Goal: Information Seeking & Learning: Check status

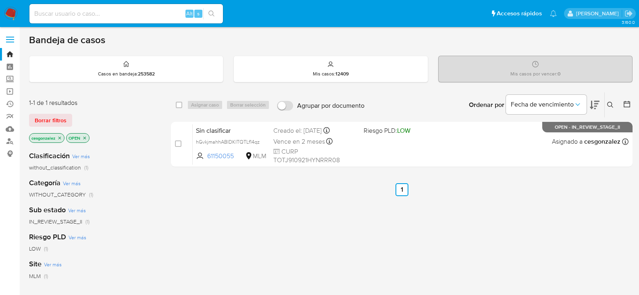
click at [52, 116] on span "Borrar filtros" at bounding box center [51, 120] width 32 height 11
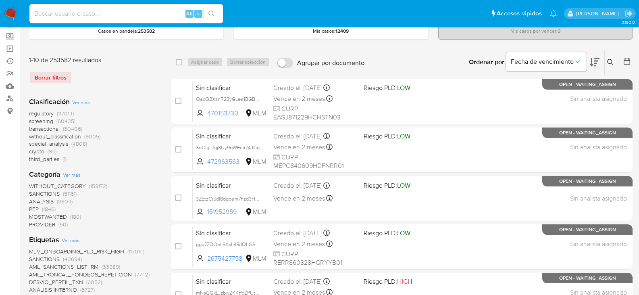
scroll to position [81, 0]
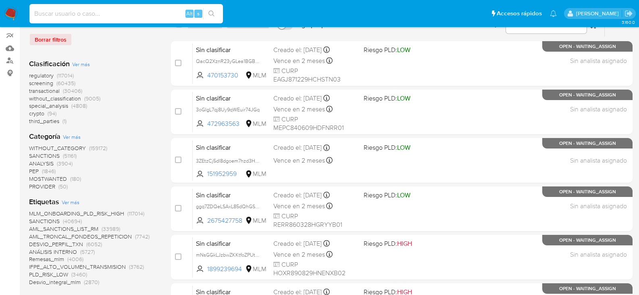
click at [45, 13] on input at bounding box center [126, 13] width 194 height 10
paste input "1518225317"
type input "1518225317"
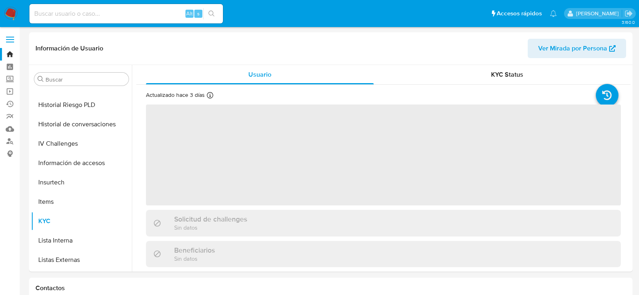
scroll to position [341, 0]
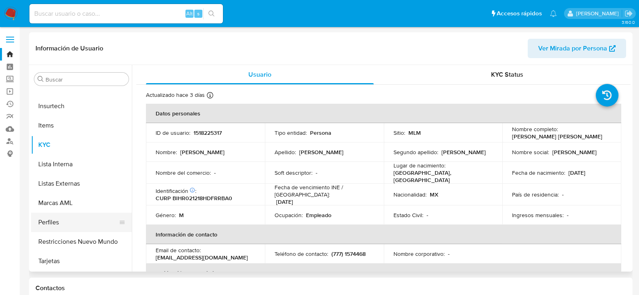
select select "10"
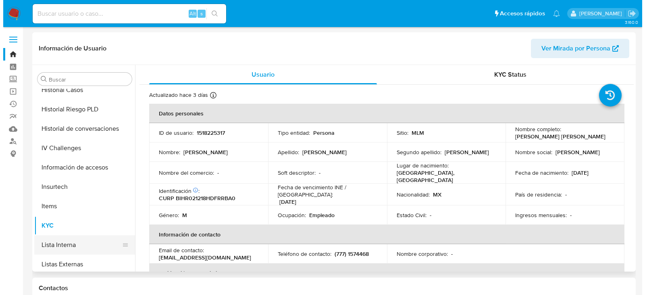
scroll to position [220, 0]
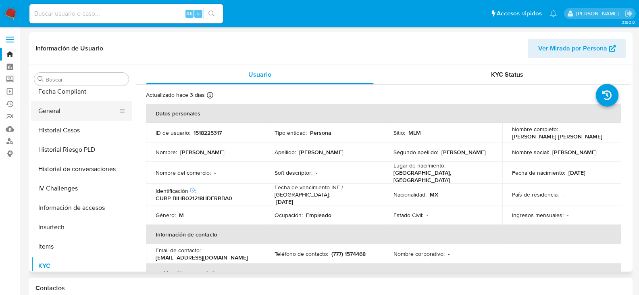
click at [51, 107] on button "General" at bounding box center [78, 110] width 94 height 19
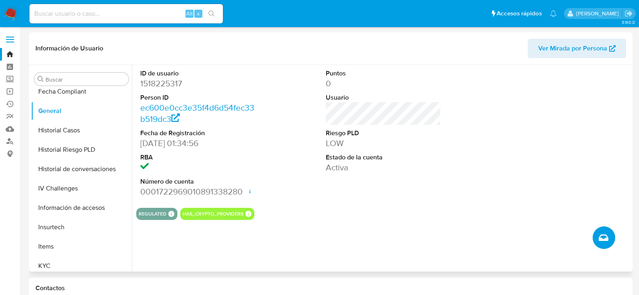
click at [603, 238] on icon "Crear caso manual" at bounding box center [604, 238] width 10 height 10
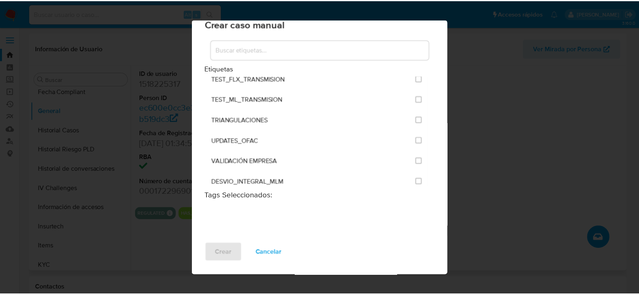
scroll to position [1119, 0]
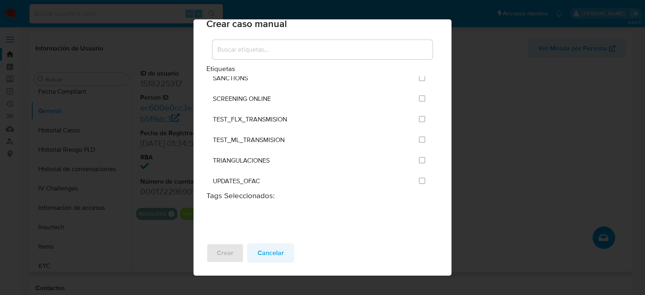
click at [274, 254] on span "Cancelar" at bounding box center [271, 253] width 26 height 18
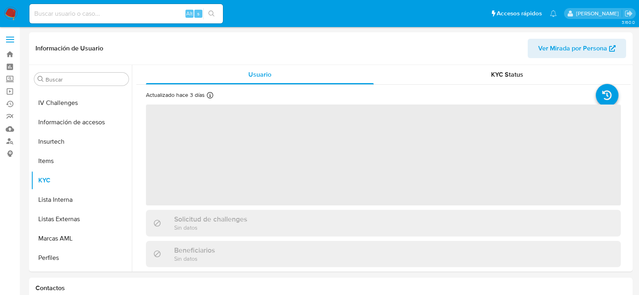
scroll to position [341, 0]
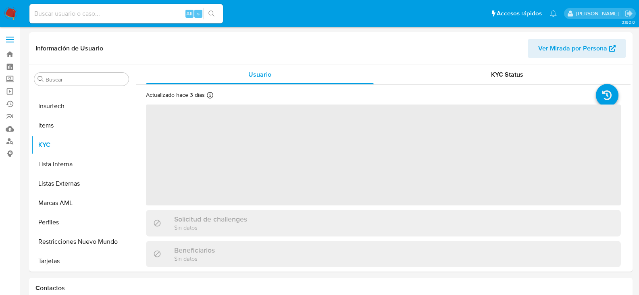
select select "10"
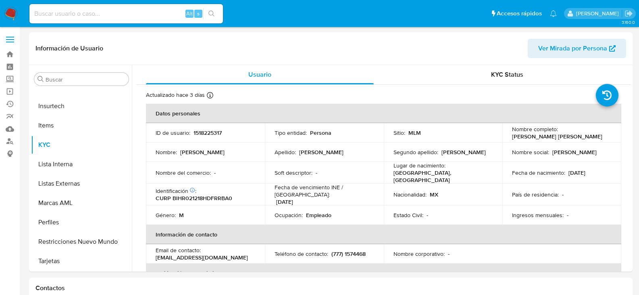
click at [7, 13] on img at bounding box center [11, 14] width 14 height 14
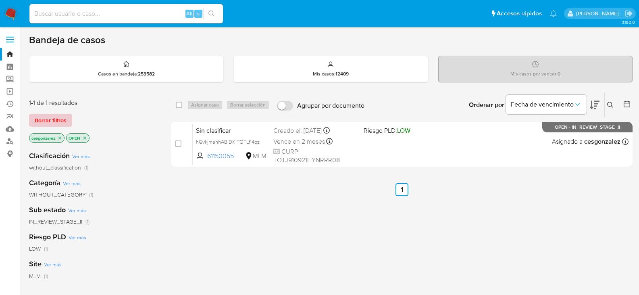
click at [71, 120] on button "Borrar filtros" at bounding box center [50, 120] width 43 height 13
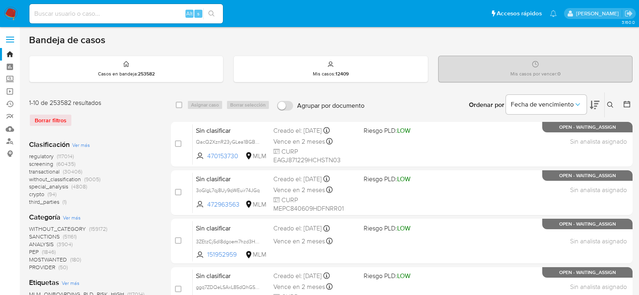
click at [612, 104] on icon at bounding box center [610, 105] width 6 height 6
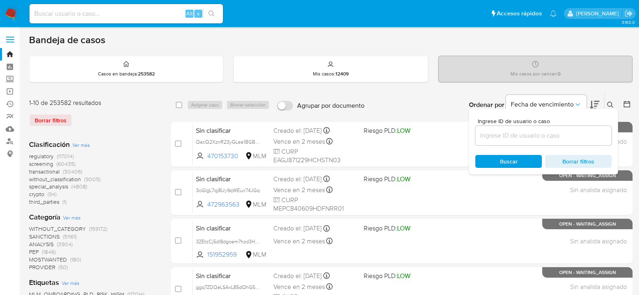
click at [515, 131] on input at bounding box center [543, 135] width 136 height 10
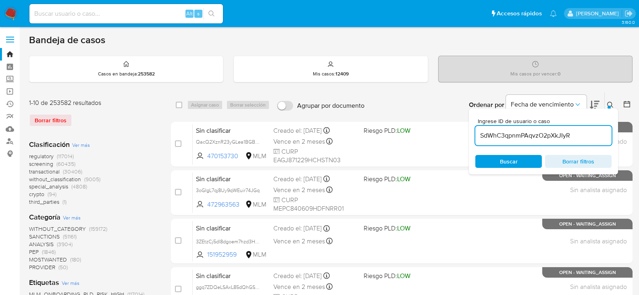
type input "SdWhC3qpnmPAqvzO2pXkJIyR"
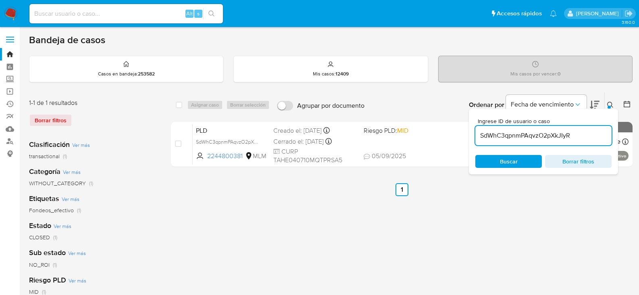
click at [611, 104] on icon at bounding box center [610, 105] width 6 height 6
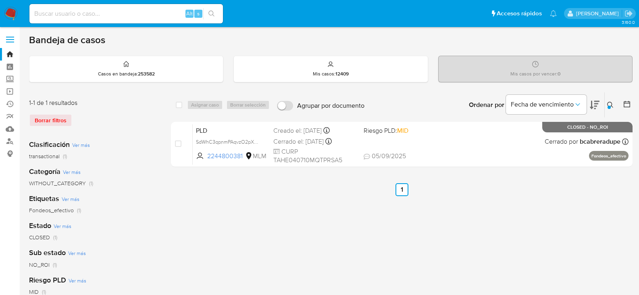
click at [108, 17] on input at bounding box center [126, 13] width 194 height 10
paste input "1718899465"
type input "1718899465"
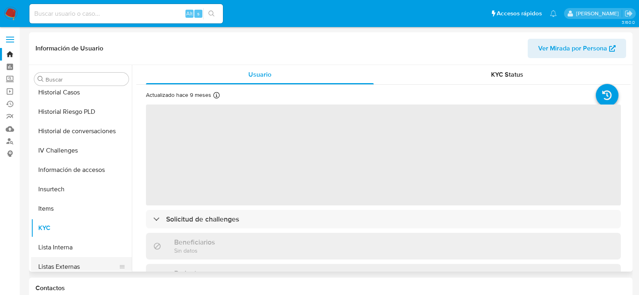
scroll to position [139, 0]
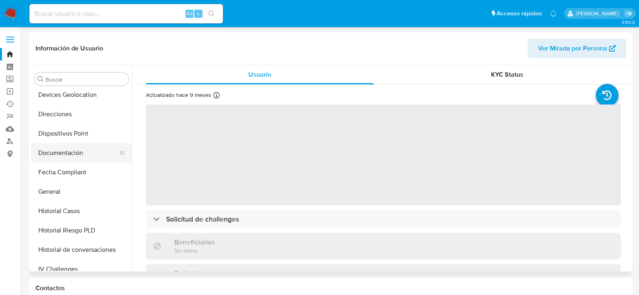
select select "10"
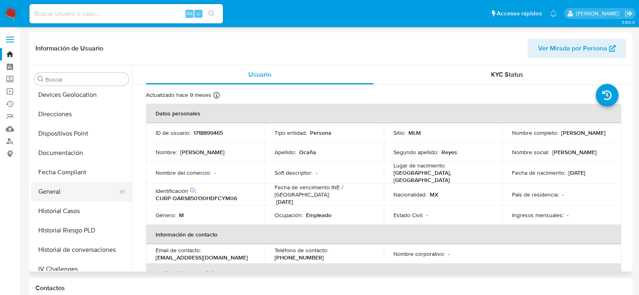
click at [65, 188] on button "General" at bounding box center [78, 191] width 94 height 19
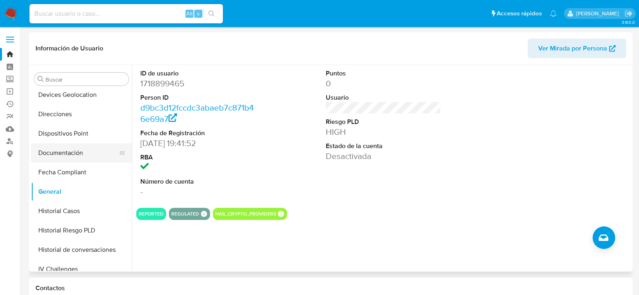
click at [79, 150] on button "Documentación" at bounding box center [78, 152] width 94 height 19
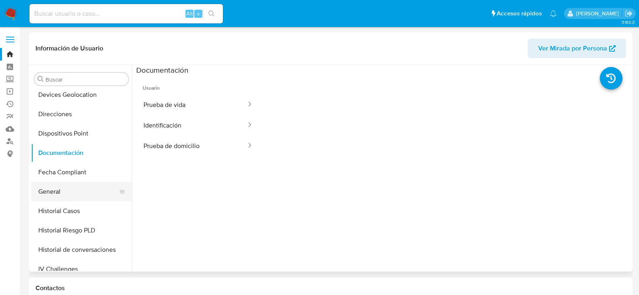
click at [64, 190] on button "General" at bounding box center [78, 191] width 94 height 19
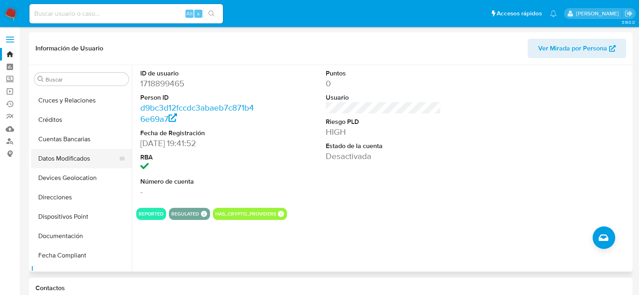
scroll to position [99, 0]
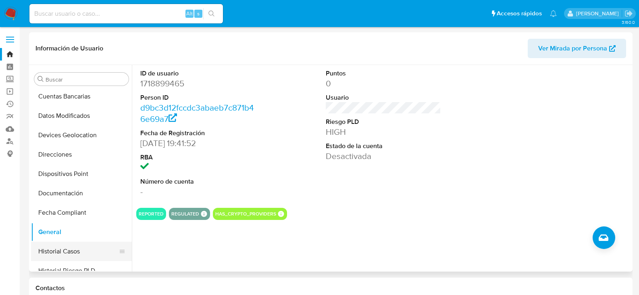
click at [75, 248] on button "Historial Casos" at bounding box center [78, 251] width 94 height 19
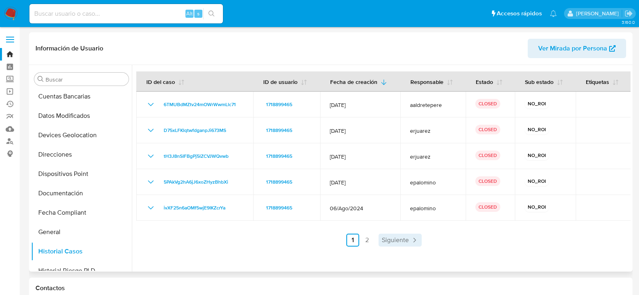
click at [395, 242] on span "Siguiente" at bounding box center [395, 240] width 27 height 6
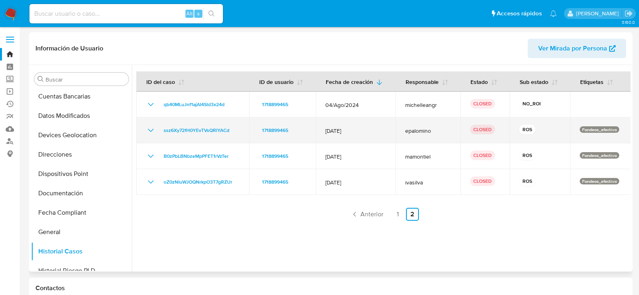
click at [152, 126] on icon "Mostrar/Ocultar" at bounding box center [151, 130] width 10 height 10
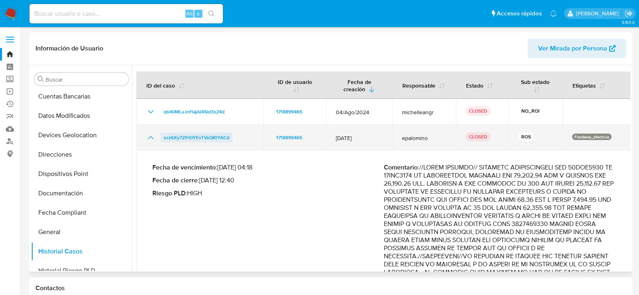
click at [208, 140] on span "ssz6Xy72fH0YEvTVsQRlYACd" at bounding box center [197, 138] width 66 height 10
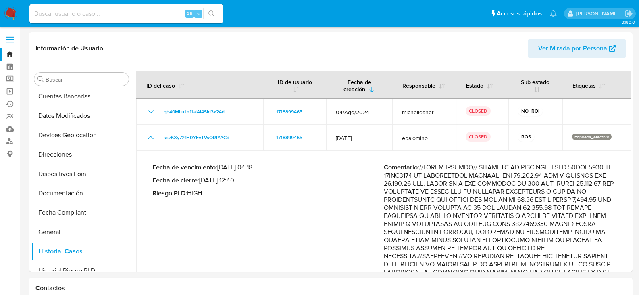
click at [9, 10] on img at bounding box center [11, 14] width 14 height 14
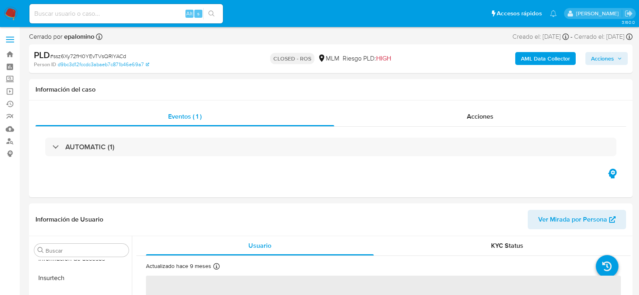
scroll to position [341, 0]
select select "10"
click at [479, 113] on span "Acciones" at bounding box center [480, 116] width 27 height 9
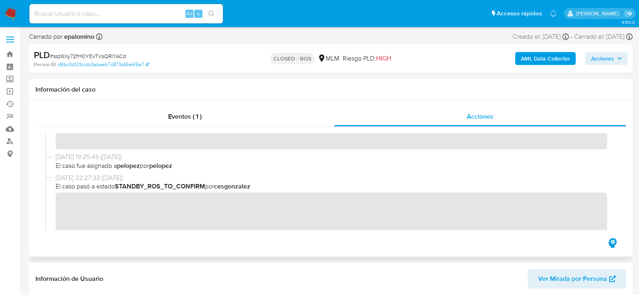
scroll to position [282, 0]
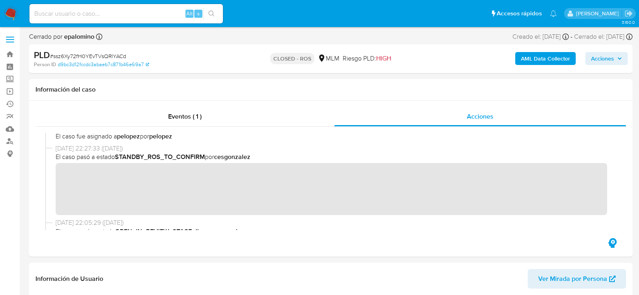
click at [140, 11] on input at bounding box center [126, 13] width 194 height 10
paste input "493750359"
type input "493750359"
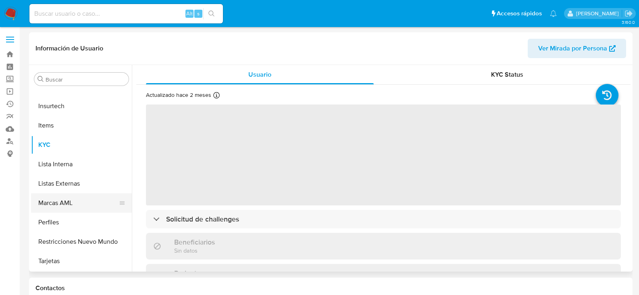
select select "10"
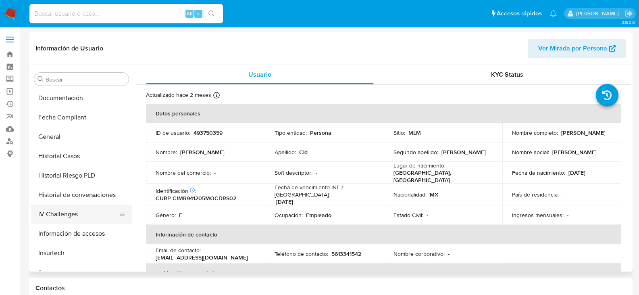
scroll to position [179, 0]
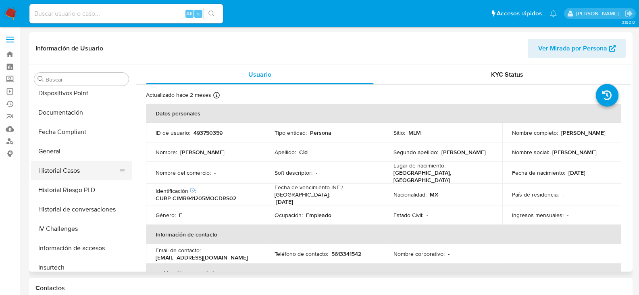
click at [81, 169] on button "Historial Casos" at bounding box center [78, 170] width 94 height 19
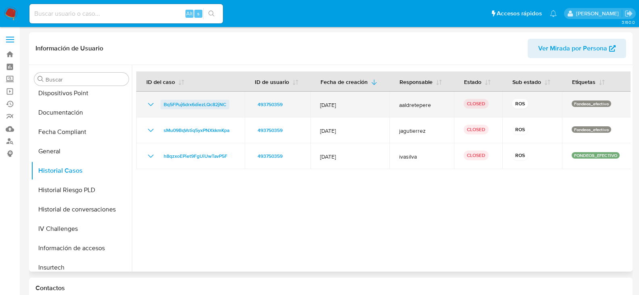
click at [192, 104] on span "Bq5FPuj6drx6diezLQc82jNC" at bounding box center [195, 105] width 63 height 10
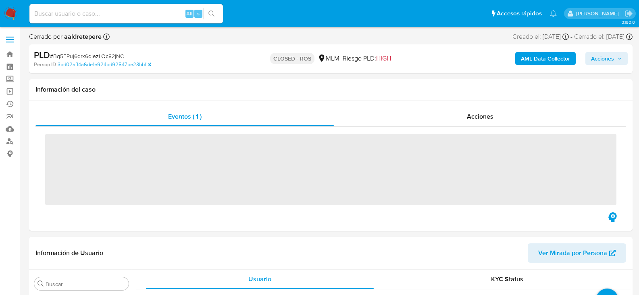
scroll to position [341, 0]
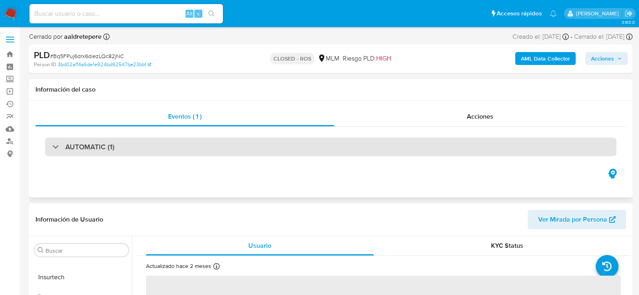
select select "10"
click at [106, 152] on div "AUTOMATIC (1)" at bounding box center [330, 147] width 571 height 19
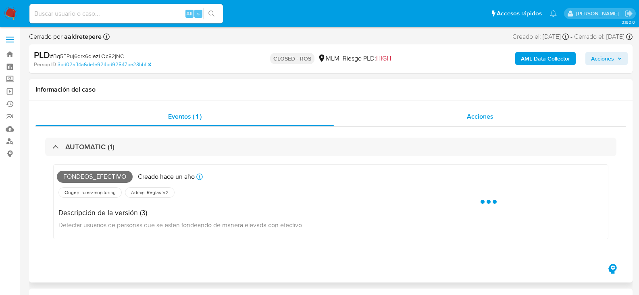
click at [476, 109] on div "Acciones" at bounding box center [480, 116] width 292 height 19
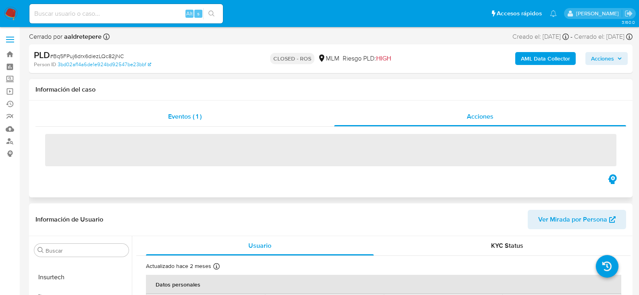
click at [185, 121] on div "Eventos ( 1 )" at bounding box center [184, 116] width 299 height 19
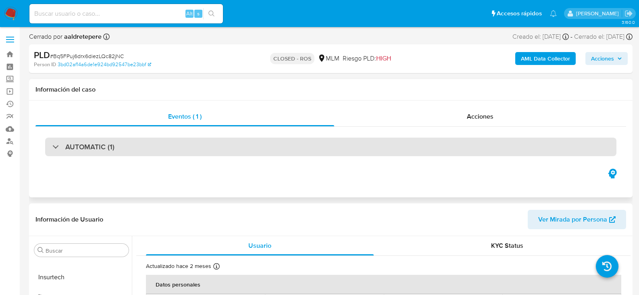
click at [92, 148] on h3 "AUTOMATIC (1)" at bounding box center [89, 146] width 49 height 9
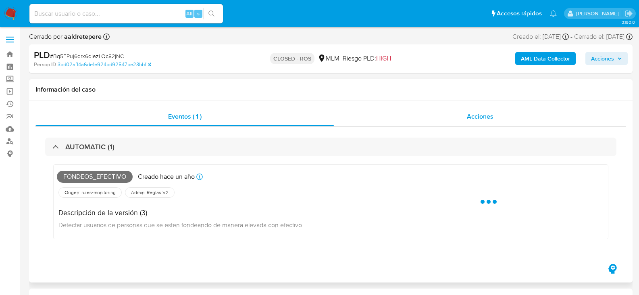
click at [494, 113] on span "Acciones" at bounding box center [480, 116] width 27 height 9
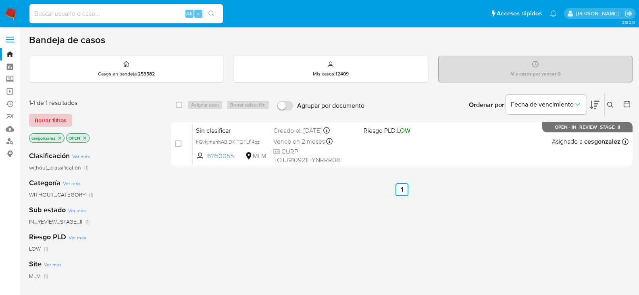
click at [48, 119] on span "Borrar filtros" at bounding box center [51, 120] width 32 height 11
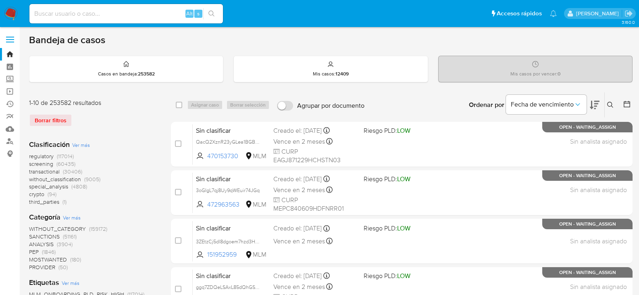
click at [628, 102] on icon at bounding box center [627, 104] width 8 height 8
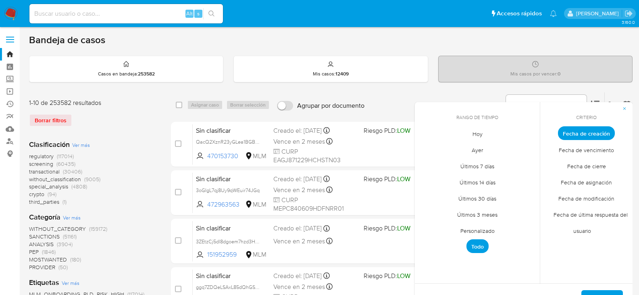
click at [498, 231] on span "Personalizado" at bounding box center [477, 230] width 51 height 17
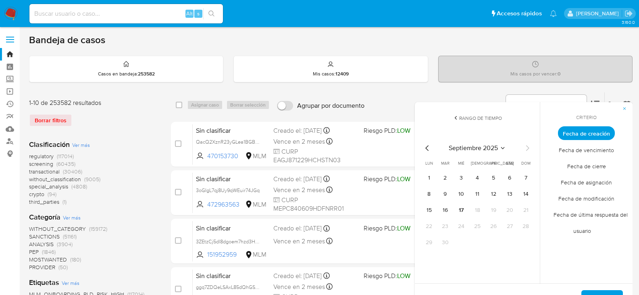
click at [427, 147] on icon "Mes anterior" at bounding box center [426, 148] width 3 height 6
click at [449, 211] on button "12" at bounding box center [445, 210] width 13 height 13
click at [603, 292] on span "Aplicar" at bounding box center [602, 300] width 21 height 18
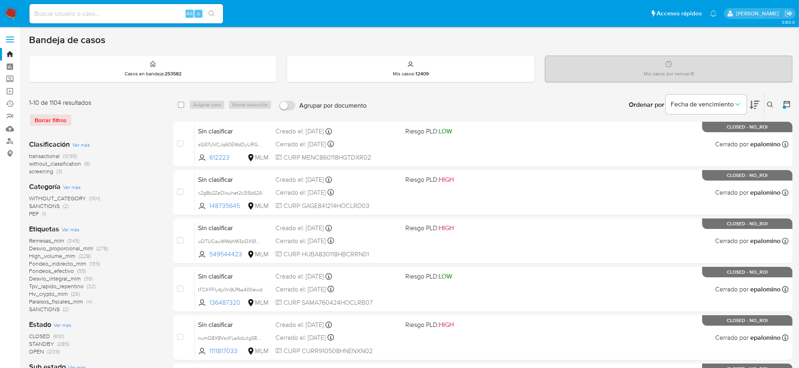
click at [45, 154] on span "transactional" at bounding box center [44, 156] width 31 height 8
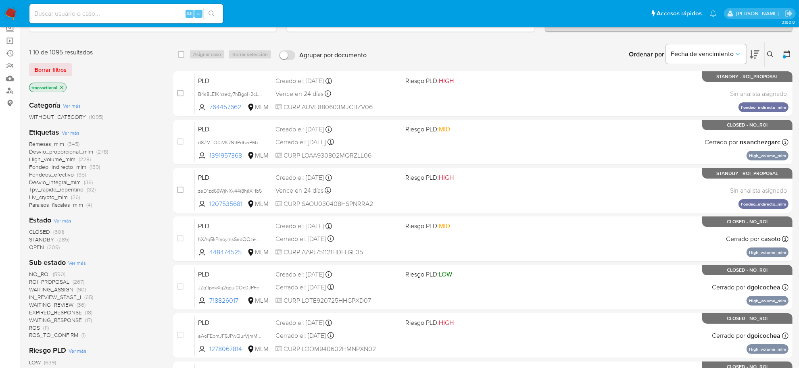
scroll to position [101, 0]
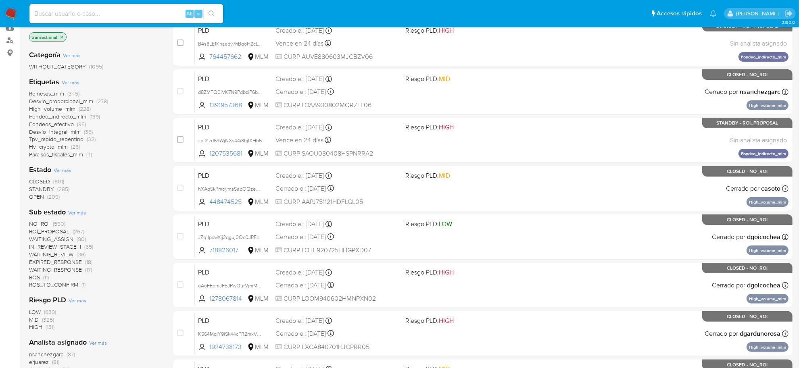
click at [41, 220] on span "NO_ROI" at bounding box center [39, 224] width 21 height 8
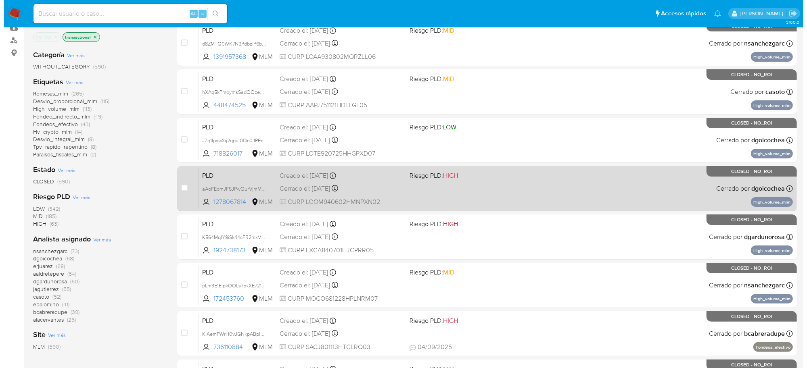
scroll to position [151, 0]
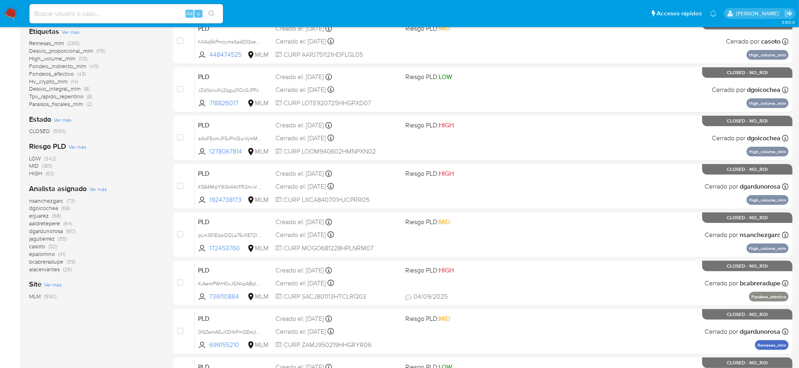
click at [101, 190] on span "Ver más" at bounding box center [98, 188] width 18 height 7
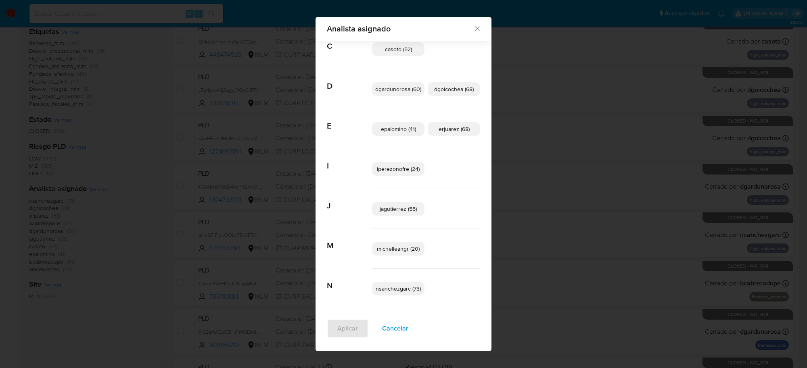
scroll to position [106, 0]
drag, startPoint x: 388, startPoint y: 328, endPoint x: 375, endPoint y: 323, distance: 13.8
click at [388, 294] on span "Cancelar" at bounding box center [395, 329] width 26 height 18
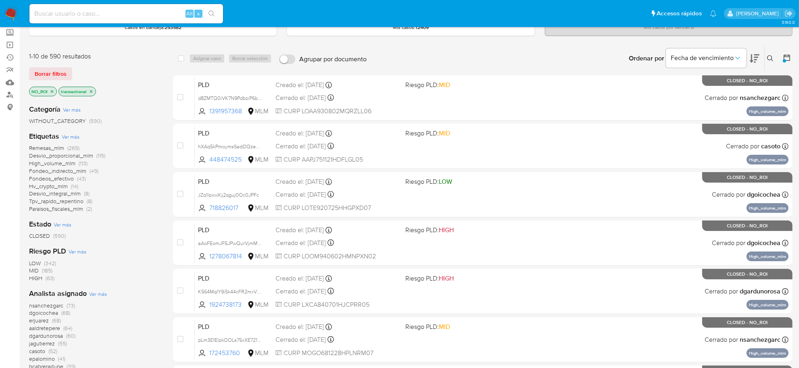
scroll to position [0, 0]
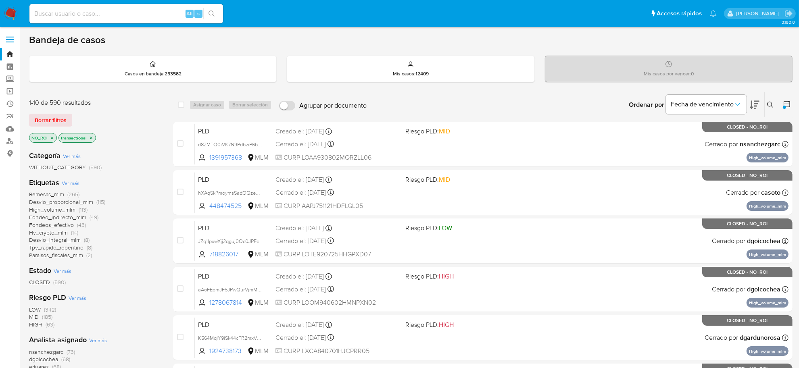
click at [50, 138] on icon "close-filter" at bounding box center [52, 137] width 5 height 5
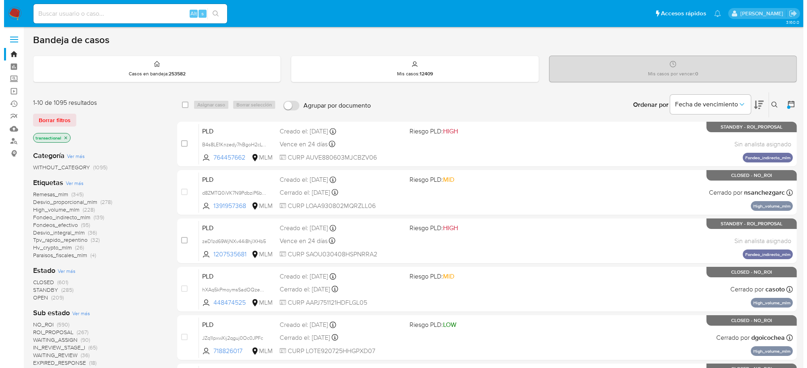
scroll to position [50, 0]
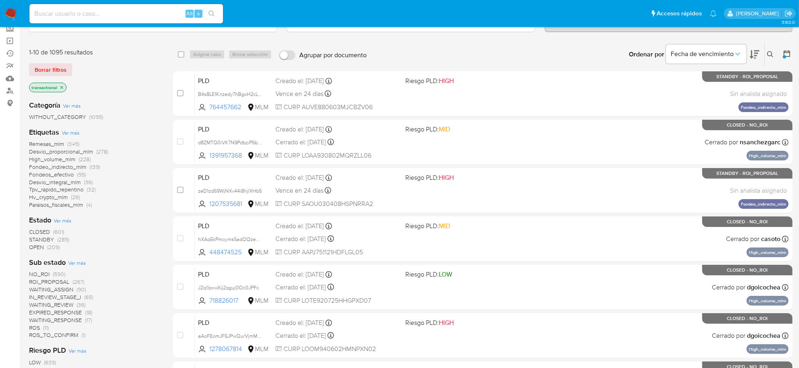
click at [67, 294] on span "WAITING_REVIEW" at bounding box center [51, 305] width 44 height 8
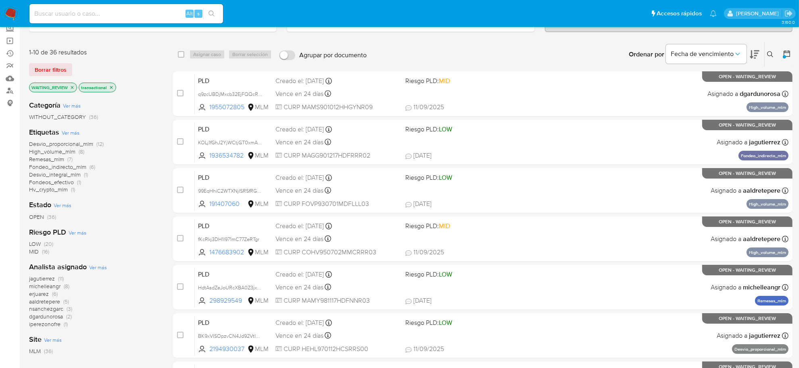
click at [91, 265] on span "Ver más" at bounding box center [98, 267] width 18 height 7
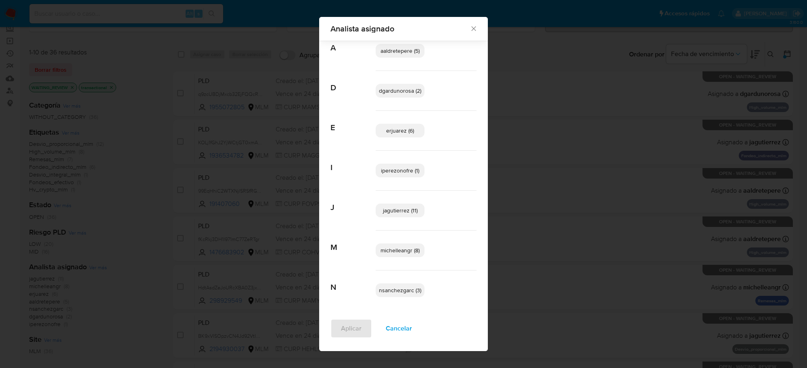
scroll to position [26, 0]
click at [400, 294] on span "Cancelar" at bounding box center [399, 329] width 26 height 18
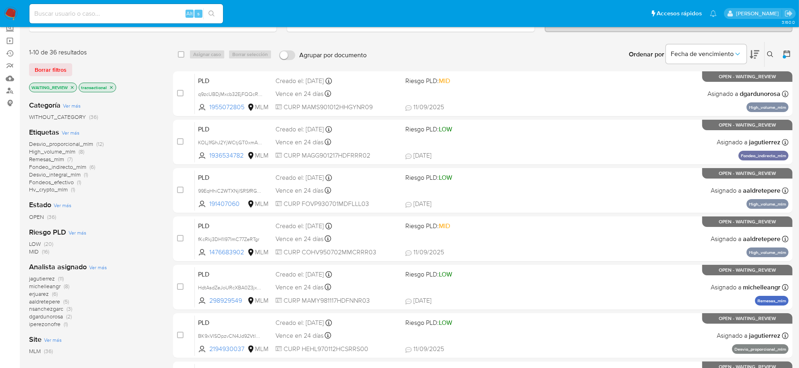
click at [69, 85] on p "WAITING_REVIEW" at bounding box center [52, 87] width 47 height 9
click at [71, 85] on icon "close-filter" at bounding box center [72, 87] width 5 height 5
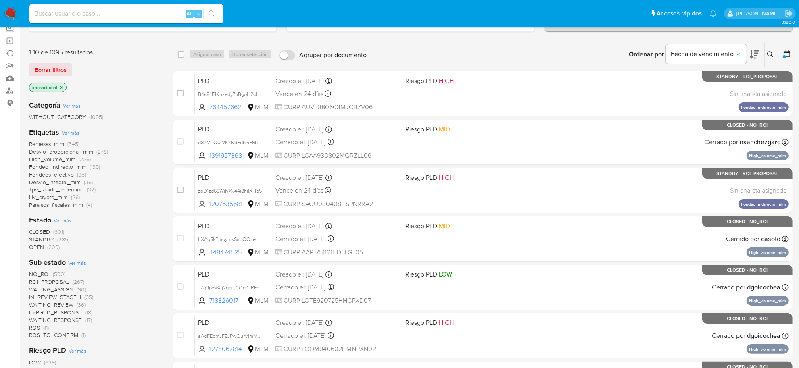
click at [67, 294] on span "EXPIRED_RESPONSE" at bounding box center [55, 312] width 53 height 8
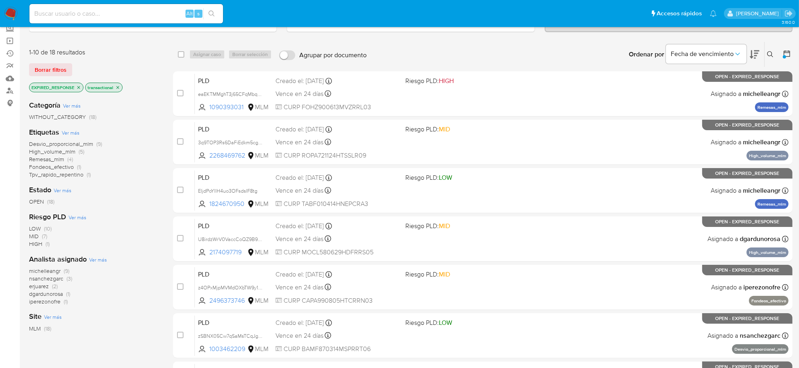
click at [105, 254] on div "Analista asignado Ver más michelleangr (9) nsanchezgarc (3) erjuarez (2) dgardu…" at bounding box center [94, 279] width 131 height 51
click at [106, 256] on div "Analista asignado Ver más michelleangr (9) nsanchezgarc (3) erjuarez (2) dgardu…" at bounding box center [94, 279] width 131 height 51
click at [104, 259] on span "Ver más" at bounding box center [98, 259] width 18 height 7
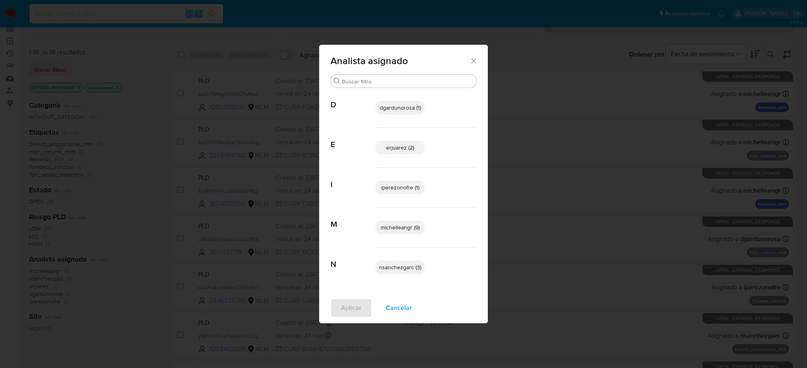
click at [394, 294] on span "Cancelar" at bounding box center [399, 308] width 26 height 18
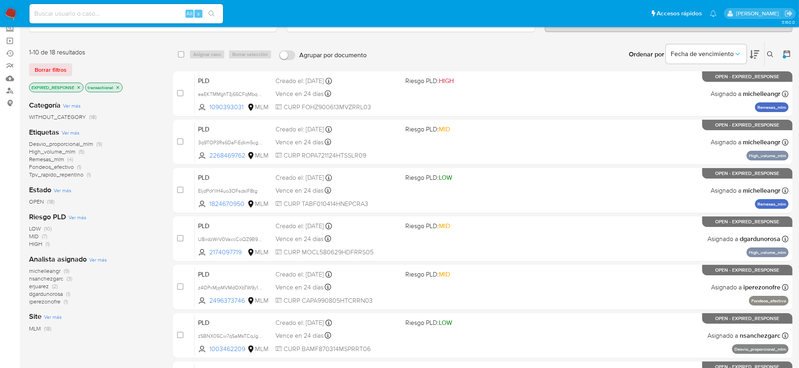
click at [77, 88] on icon "close-filter" at bounding box center [78, 87] width 5 height 5
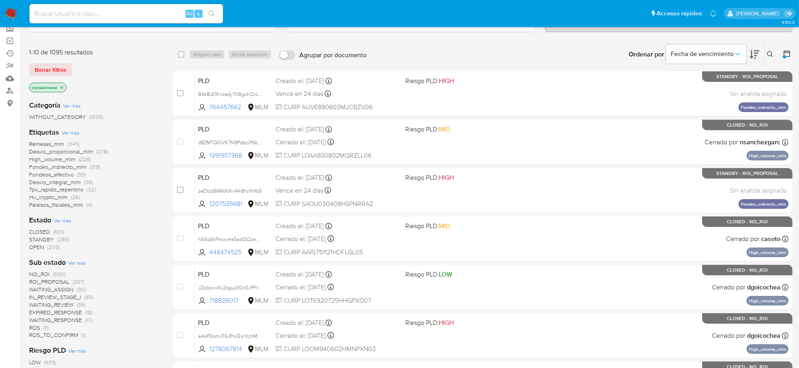
click at [82, 264] on span "Ver más" at bounding box center [77, 262] width 18 height 7
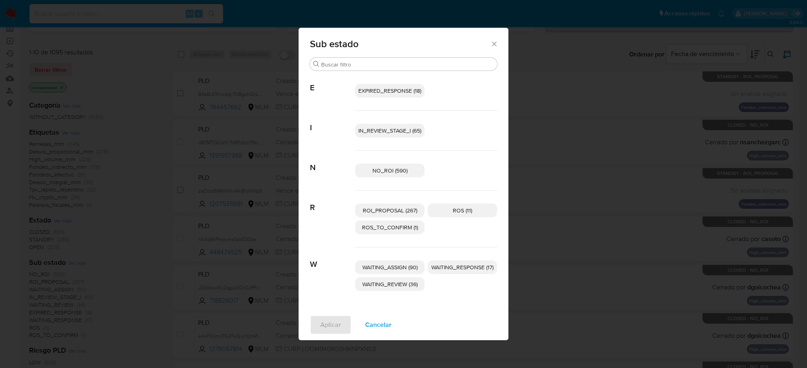
click at [471, 271] on span "WAITING_RESPONSE (17)" at bounding box center [462, 267] width 62 height 8
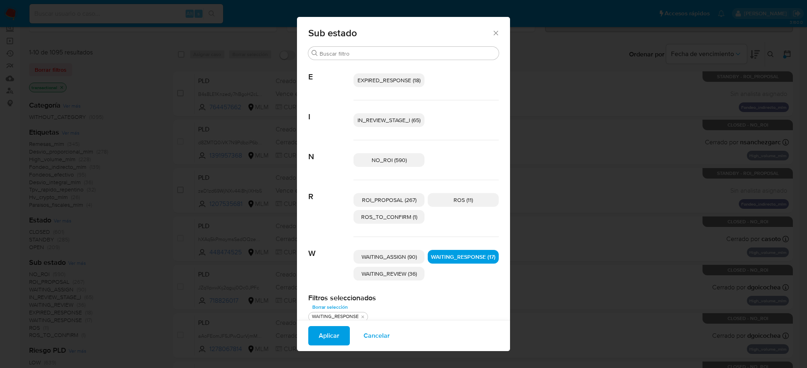
click at [336, 294] on button "Aplicar" at bounding box center [329, 335] width 42 height 19
